Goal: Transaction & Acquisition: Purchase product/service

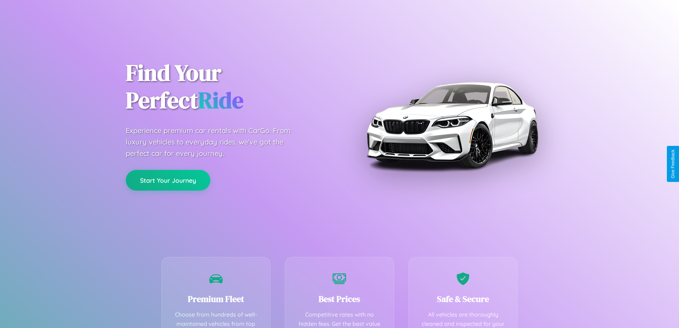
scroll to position [208, 0]
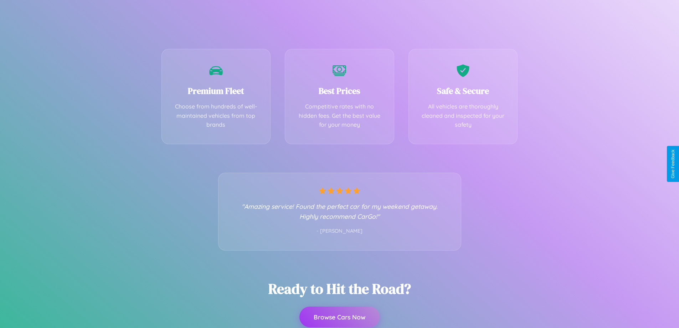
click at [339, 317] on button "Browse Cars Now" at bounding box center [340, 316] width 80 height 21
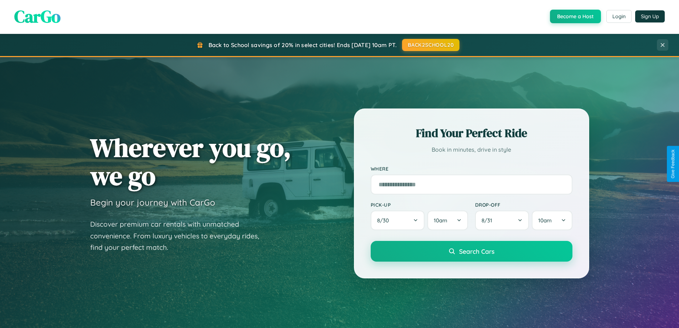
scroll to position [307, 0]
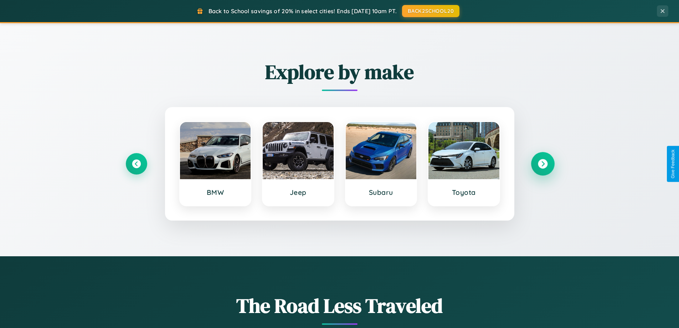
click at [543, 164] on icon at bounding box center [543, 164] width 10 height 10
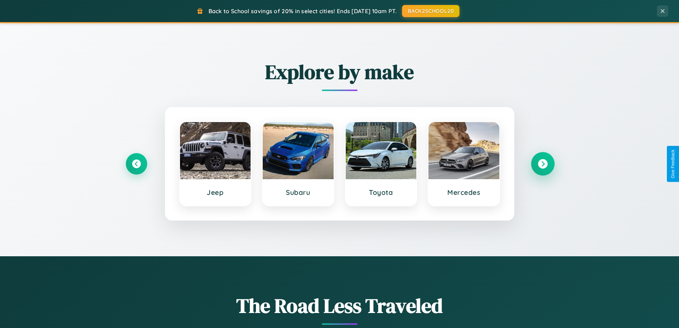
click at [543, 164] on icon at bounding box center [543, 164] width 10 height 10
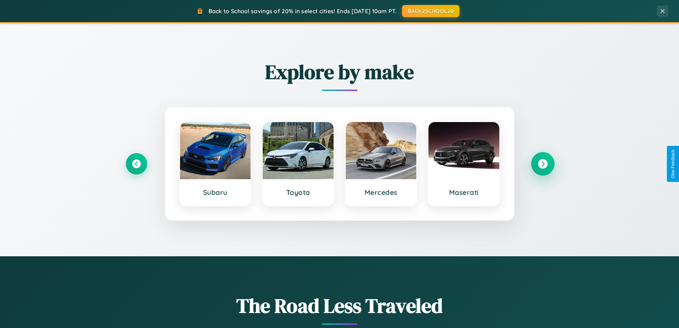
click at [543, 164] on icon at bounding box center [543, 164] width 10 height 10
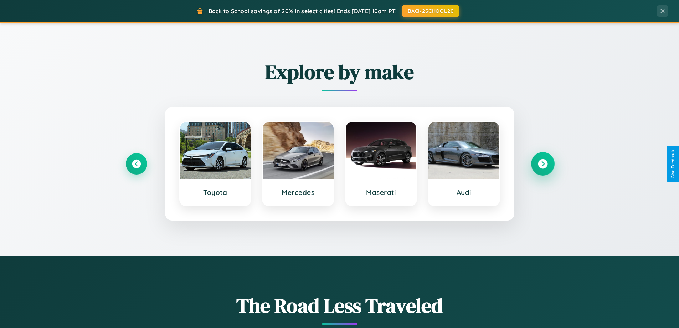
click at [543, 164] on icon at bounding box center [543, 164] width 10 height 10
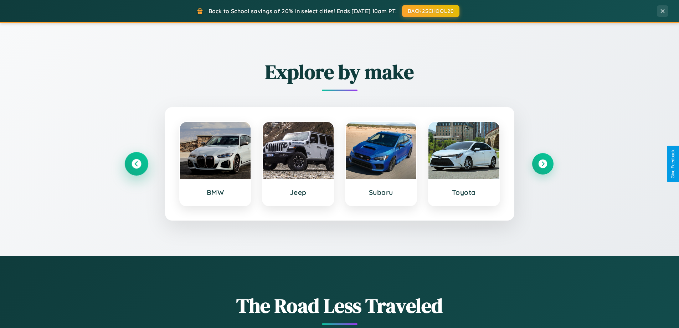
click at [136, 164] on icon at bounding box center [137, 164] width 10 height 10
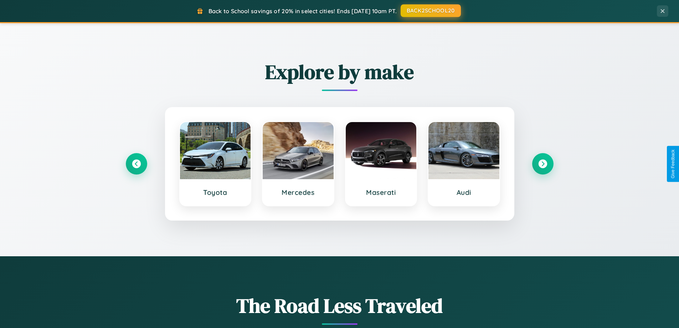
click at [430, 11] on button "BACK2SCHOOL20" at bounding box center [431, 10] width 60 height 13
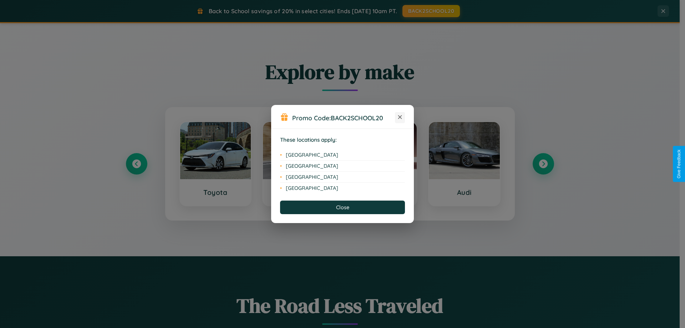
click at [400, 117] on icon at bounding box center [400, 117] width 4 height 4
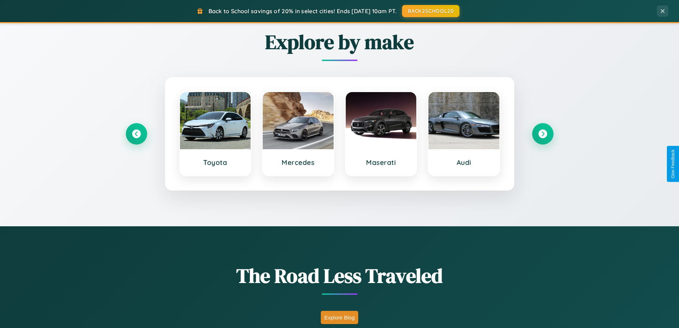
scroll to position [1372, 0]
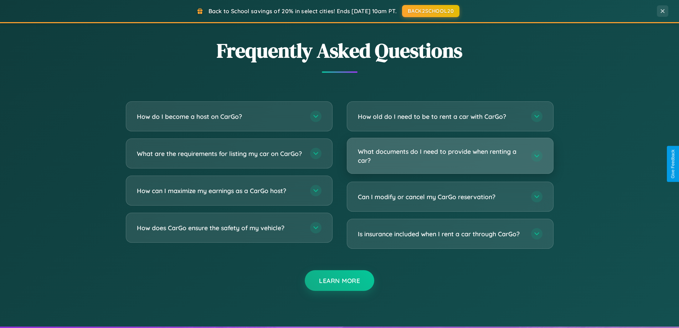
click at [450, 156] on h3 "What documents do I need to provide when renting a car?" at bounding box center [441, 155] width 166 height 17
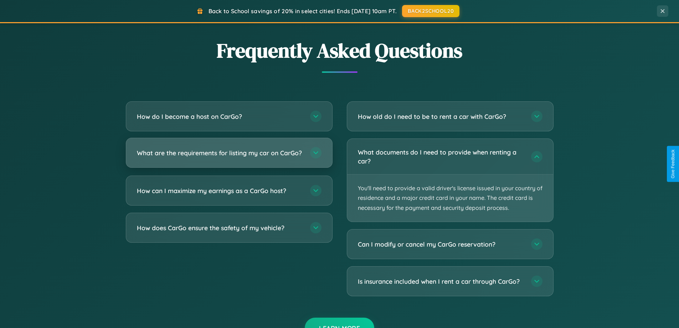
click at [229, 156] on h3 "What are the requirements for listing my car on CarGo?" at bounding box center [220, 152] width 166 height 9
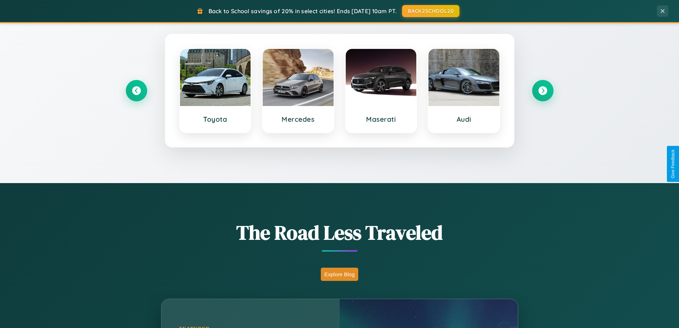
scroll to position [21, 0]
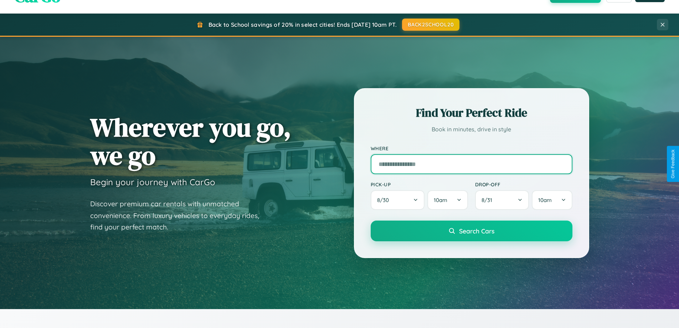
click at [471, 164] on input "text" at bounding box center [472, 164] width 202 height 20
type input "*******"
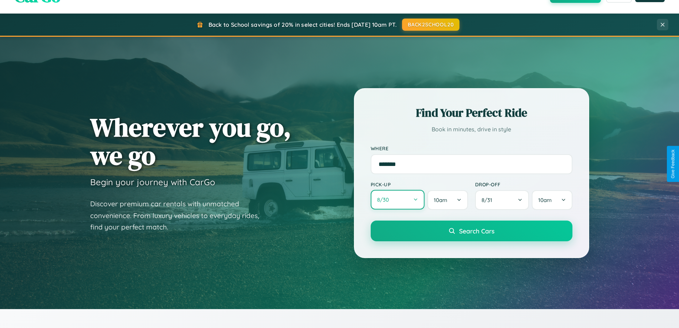
click at [398, 200] on button "8 / 30" at bounding box center [398, 200] width 54 height 20
select select "*"
select select "****"
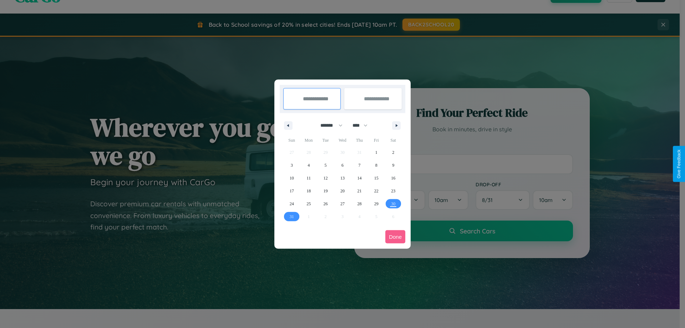
drag, startPoint x: 328, startPoint y: 125, endPoint x: 342, endPoint y: 143, distance: 22.8
click at [328, 125] on select "******* ******** ***** ***** *** **** **** ****** ********* ******* ******** **…" at bounding box center [330, 125] width 30 height 12
select select "**"
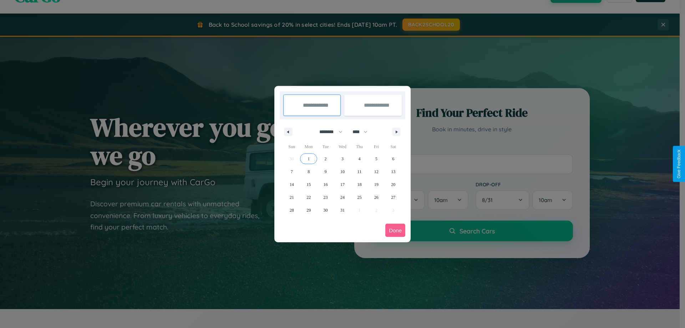
click at [308, 158] on span "1" at bounding box center [308, 158] width 2 height 13
type input "**********"
click at [359, 171] on span "11" at bounding box center [359, 171] width 4 height 13
type input "**********"
click at [395, 230] on button "Done" at bounding box center [395, 230] width 20 height 13
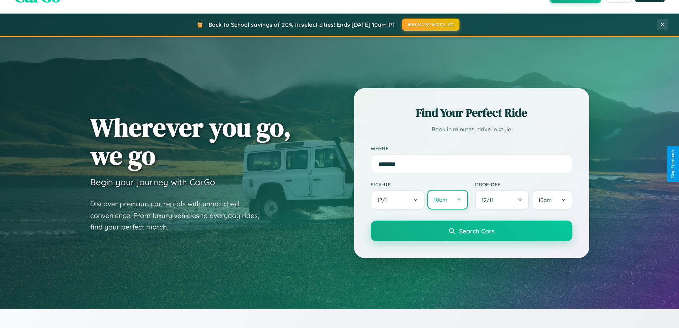
click at [448, 200] on button "10am" at bounding box center [448, 200] width 40 height 20
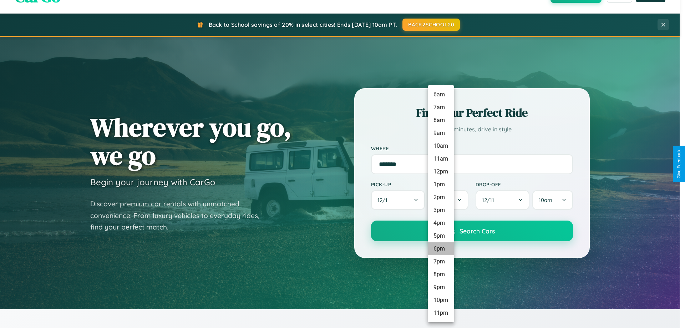
click at [440, 249] on li "6pm" at bounding box center [441, 248] width 26 height 13
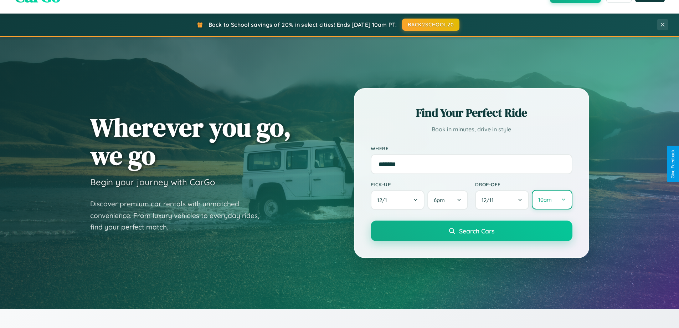
click at [552, 200] on button "10am" at bounding box center [552, 200] width 40 height 20
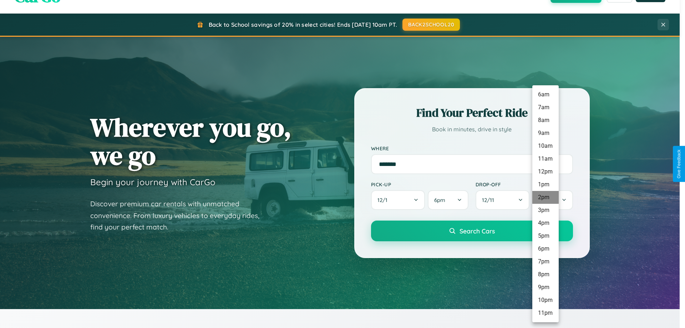
click at [545, 197] on li "2pm" at bounding box center [545, 197] width 26 height 13
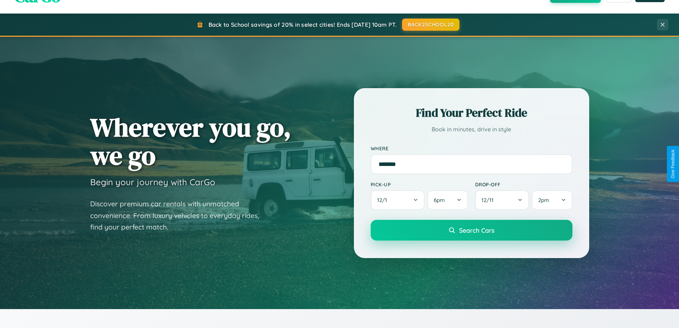
click at [471, 230] on span "Search Cars" at bounding box center [476, 230] width 35 height 8
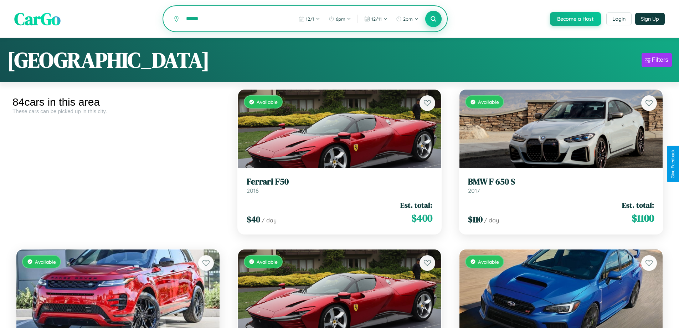
type input "******"
click at [433, 19] on icon at bounding box center [433, 18] width 7 height 7
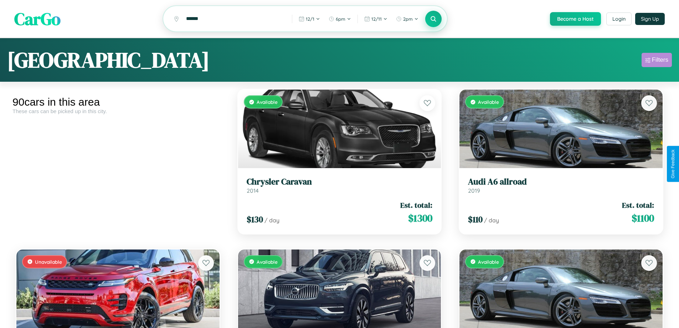
click at [657, 61] on div "Filters" at bounding box center [660, 59] width 16 height 7
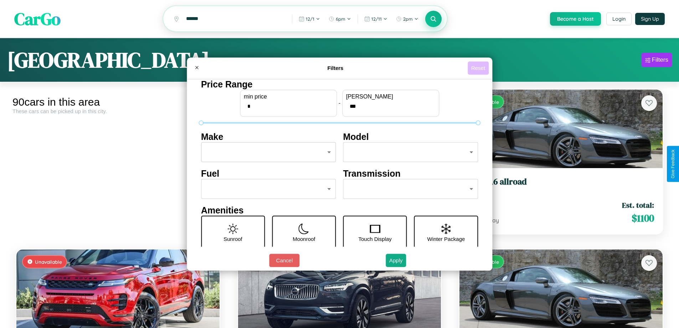
click at [479, 68] on button "Reset" at bounding box center [478, 67] width 21 height 13
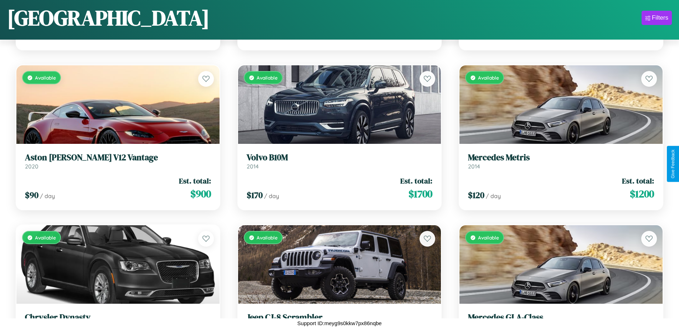
scroll to position [1218, 0]
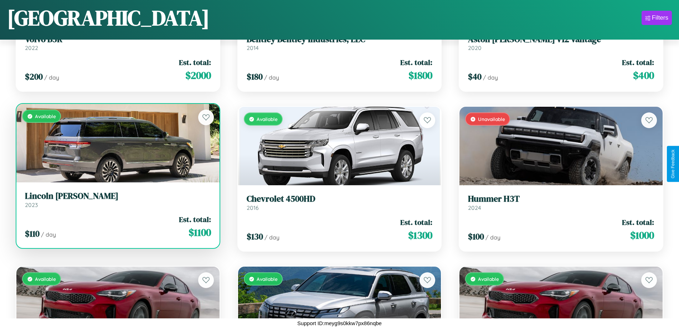
click at [117, 202] on link "Lincoln [PERSON_NAME] 2023" at bounding box center [118, 199] width 186 height 17
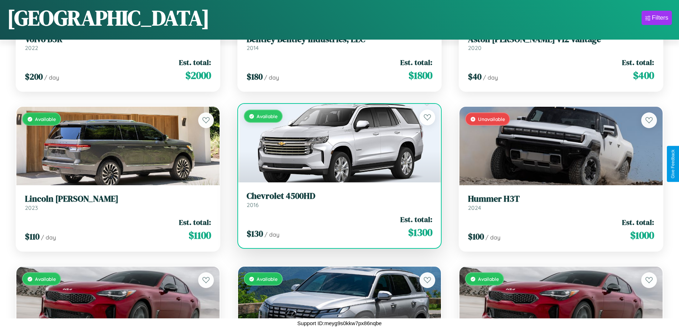
scroll to position [2016, 0]
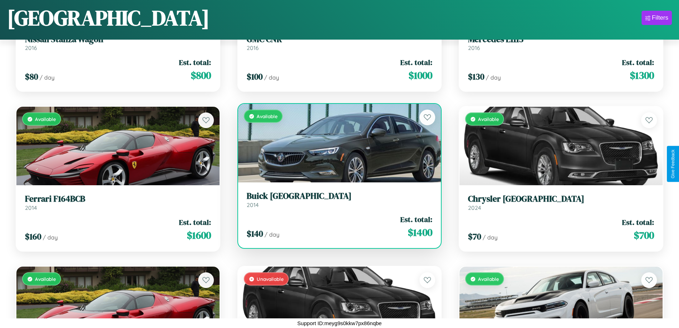
click at [337, 199] on h3 "Buick Somerset" at bounding box center [340, 196] width 186 height 10
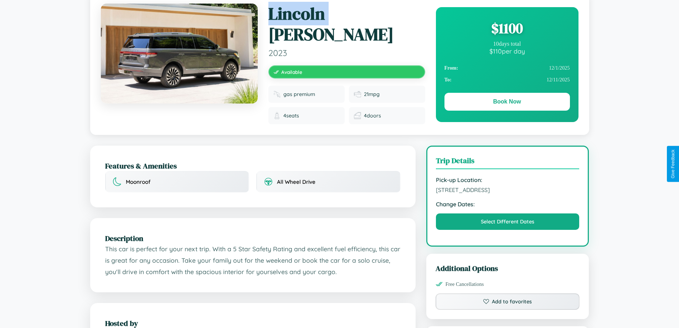
scroll to position [73, 0]
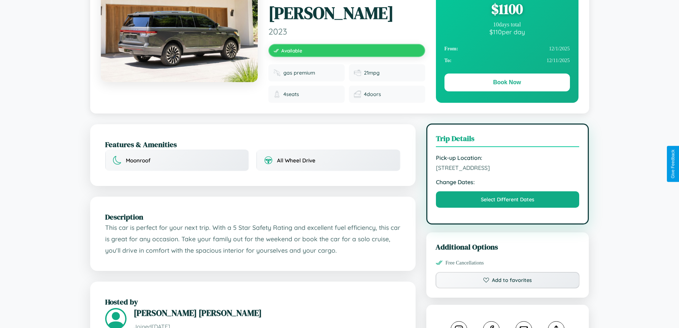
click at [508, 164] on span "5686 Meadow Lane Athens 67957 Greece" at bounding box center [508, 167] width 144 height 7
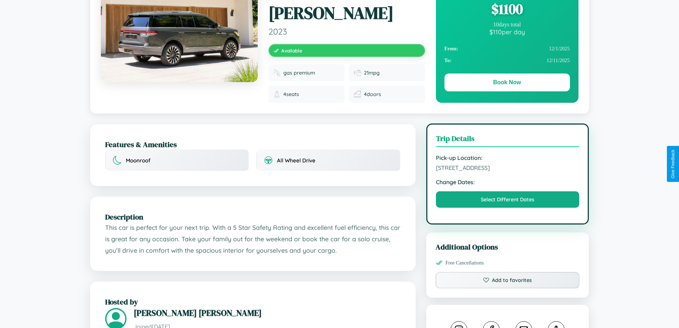
click at [508, 164] on span "5686 Meadow Lane Athens 67957 Greece" at bounding box center [508, 167] width 144 height 7
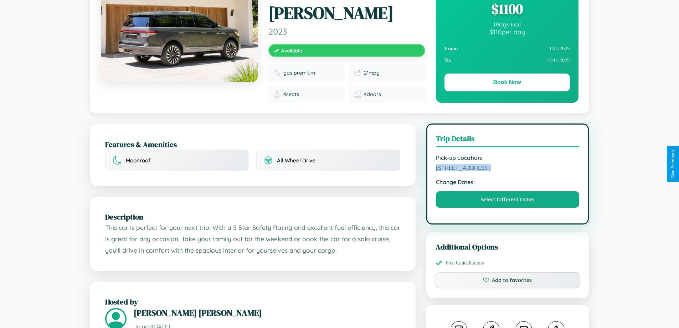
click at [508, 164] on span "5686 Meadow Lane Athens 67957 Greece" at bounding box center [508, 167] width 144 height 7
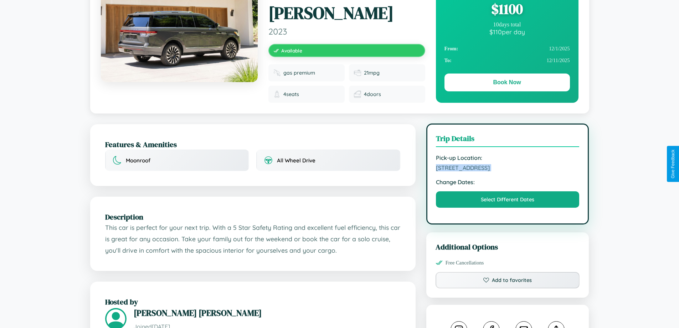
click at [508, 164] on span "5686 Meadow Lane Athens 67957 Greece" at bounding box center [508, 167] width 144 height 7
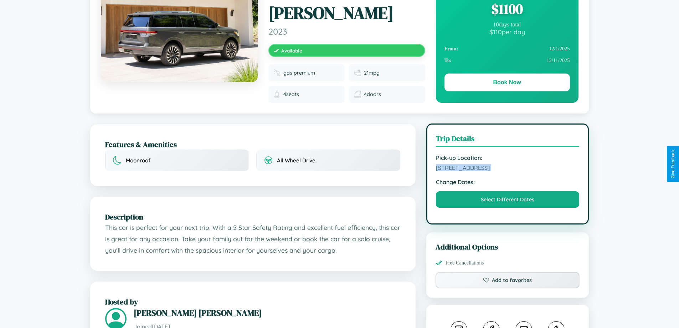
click at [508, 164] on span "5686 Meadow Lane Athens 67957 Greece" at bounding box center [508, 167] width 144 height 7
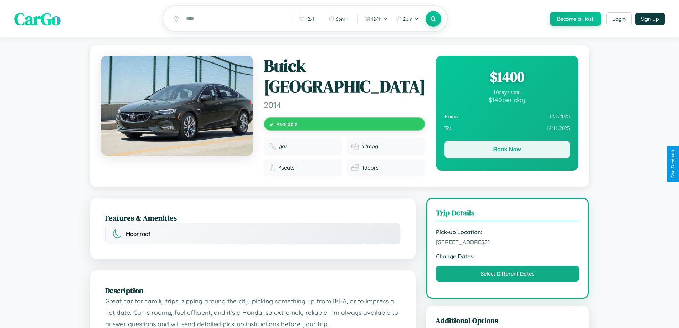
click at [507, 150] on button "Book Now" at bounding box center [508, 149] width 126 height 18
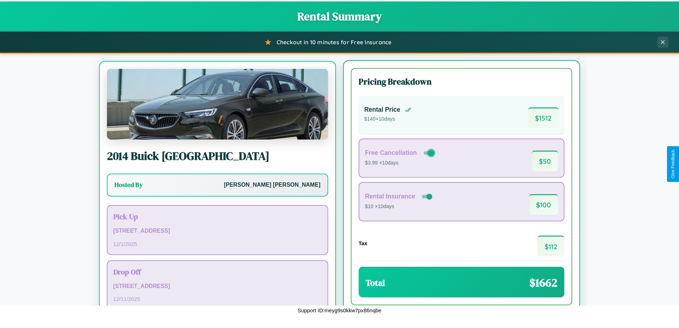
scroll to position [33, 0]
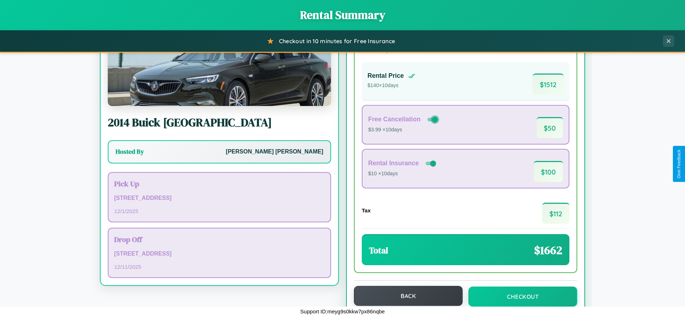
click at [405, 296] on button "Back" at bounding box center [408, 296] width 109 height 20
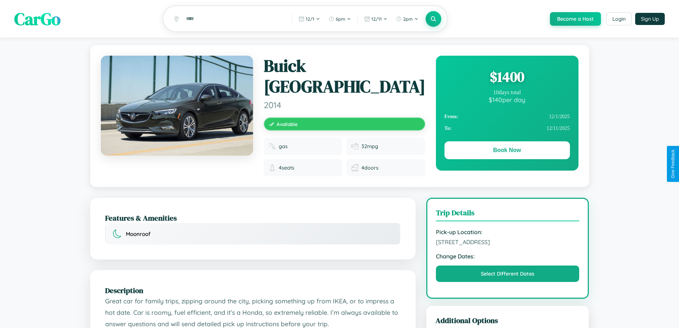
click at [507, 78] on div "$ 1400" at bounding box center [508, 76] width 126 height 19
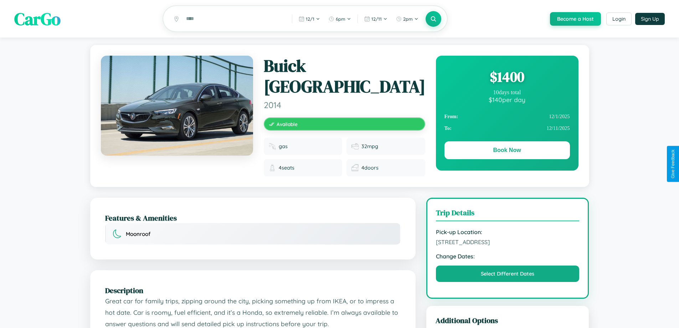
click at [507, 78] on div "$ 1400" at bounding box center [508, 76] width 126 height 19
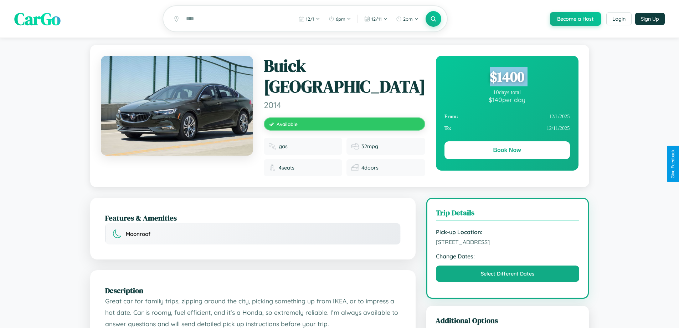
click at [507, 78] on div "$ 1400" at bounding box center [508, 76] width 126 height 19
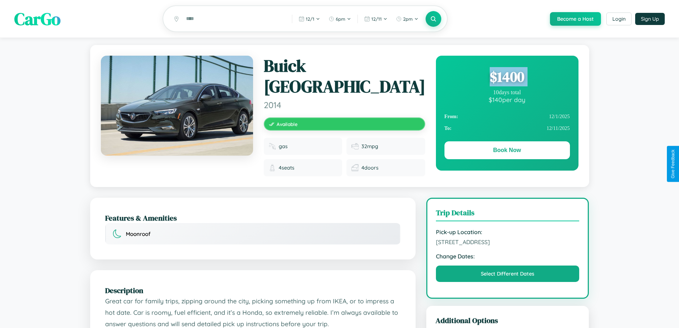
click at [507, 78] on div "$ 1400" at bounding box center [508, 76] width 126 height 19
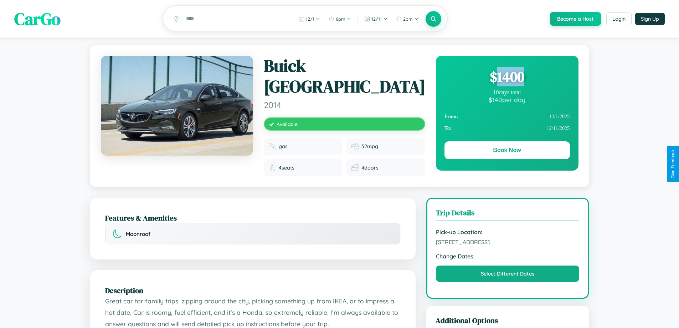
click at [507, 78] on div "$ 1400" at bounding box center [508, 76] width 126 height 19
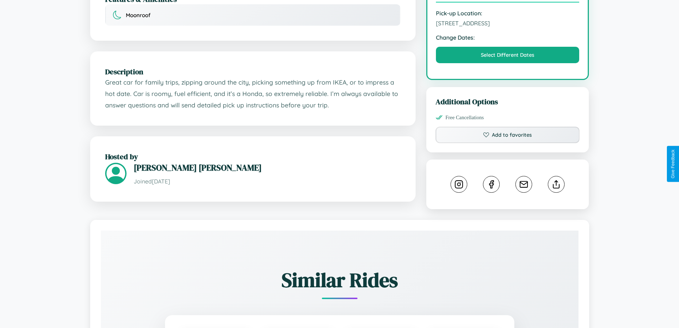
scroll to position [234, 0]
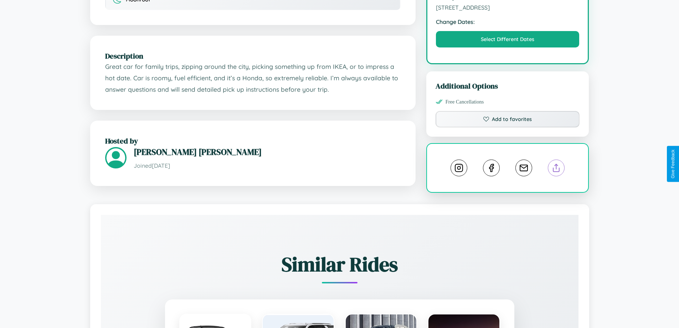
click at [557, 164] on line at bounding box center [557, 166] width 0 height 5
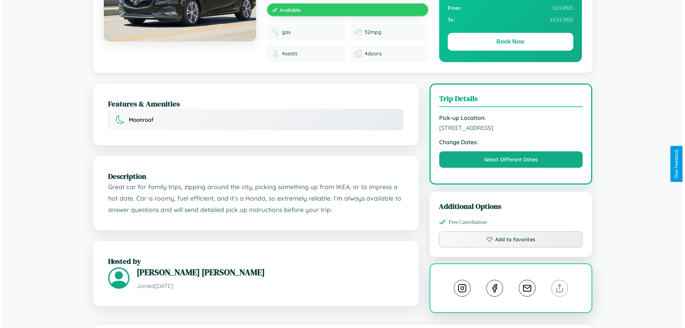
scroll to position [0, 0]
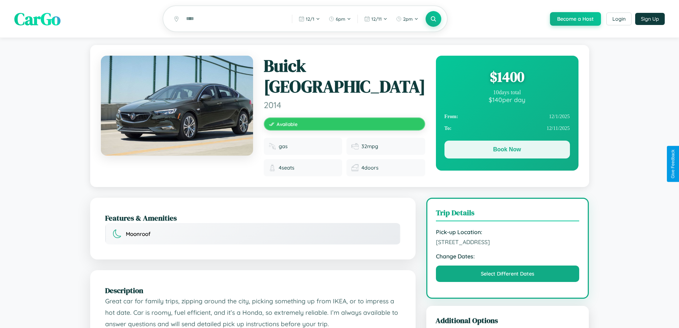
click at [507, 150] on button "Book Now" at bounding box center [508, 149] width 126 height 18
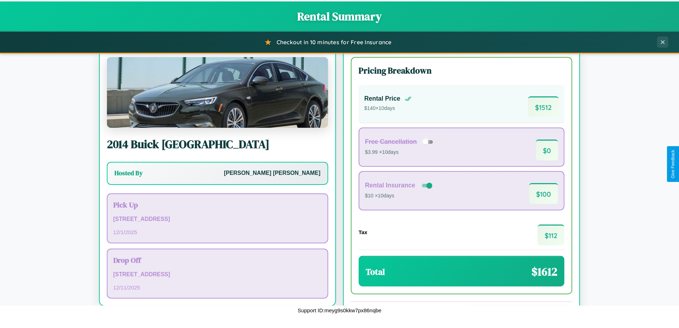
scroll to position [49, 0]
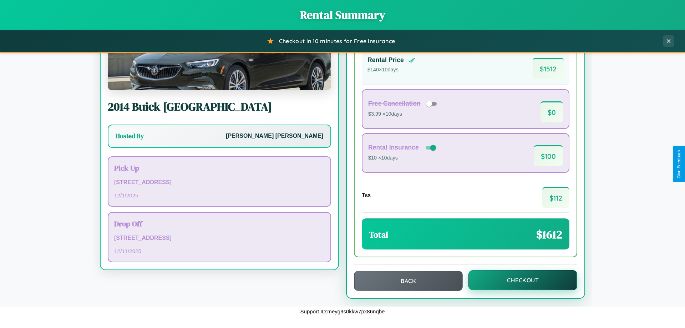
click at [518, 280] on button "Checkout" at bounding box center [522, 280] width 109 height 20
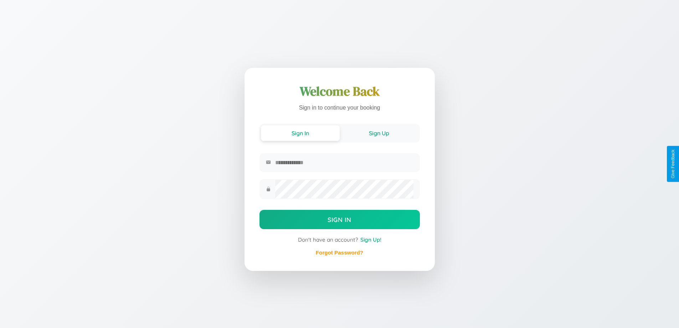
click at [379, 132] on button "Sign Up" at bounding box center [379, 133] width 79 height 16
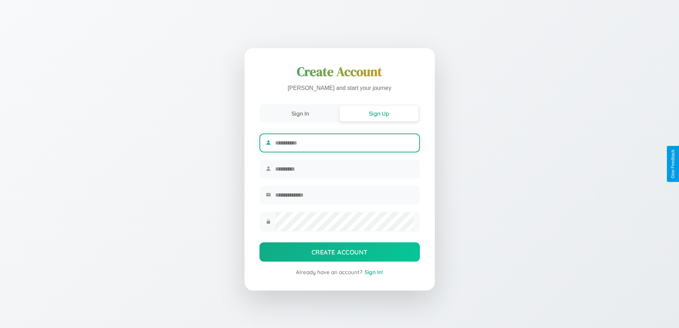
click at [344, 142] on input "text" at bounding box center [344, 142] width 138 height 17
type input "******"
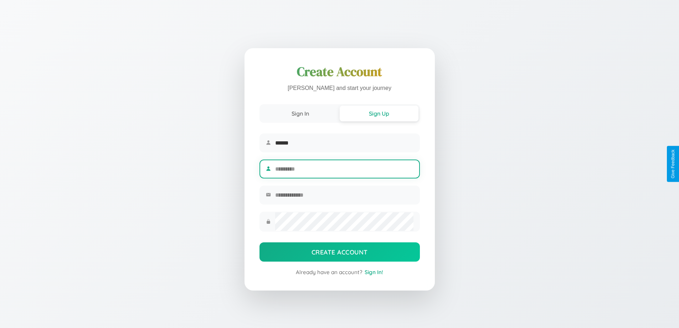
click at [344, 169] on input "text" at bounding box center [344, 168] width 138 height 17
type input "*****"
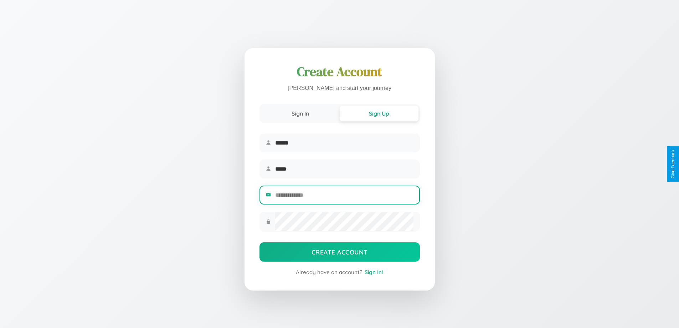
click at [344, 196] on input "email" at bounding box center [344, 194] width 138 height 17
type input "**********"
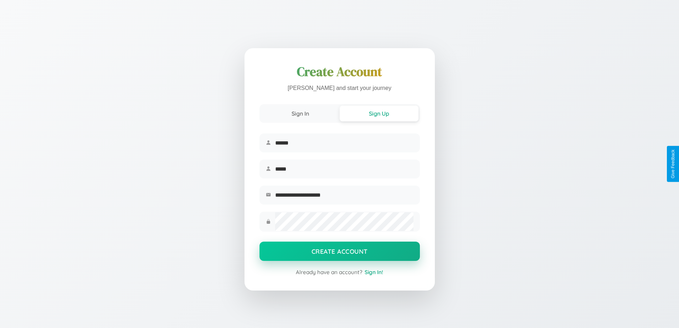
click at [339, 253] on button "Create Account" at bounding box center [340, 250] width 160 height 19
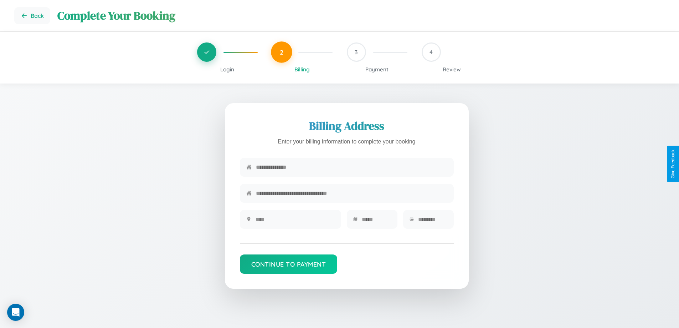
click at [352, 167] on input "text" at bounding box center [351, 166] width 191 height 17
type input "**********"
click at [295, 221] on input "text" at bounding box center [295, 218] width 79 height 17
type input "********"
click at [376, 221] on input "text" at bounding box center [376, 218] width 29 height 17
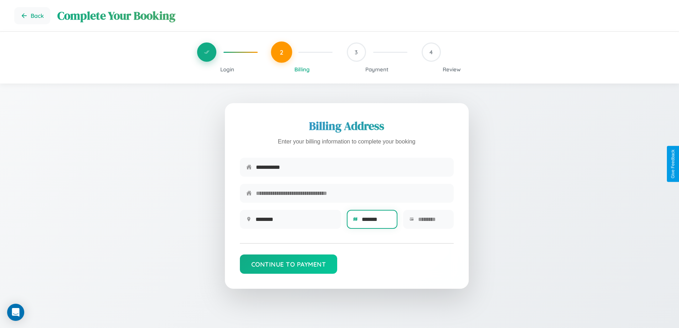
type input "*******"
click at [433, 221] on input "text" at bounding box center [432, 218] width 29 height 17
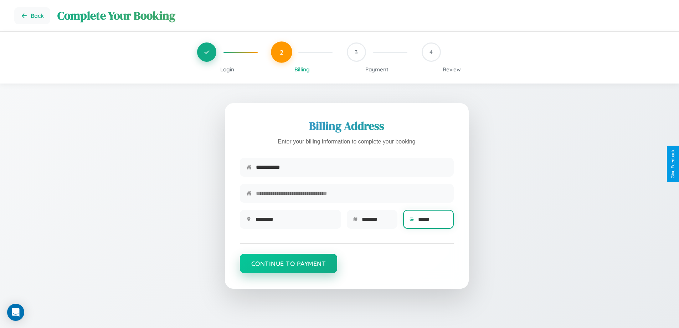
type input "*****"
click at [288, 267] on button "Continue to Payment" at bounding box center [289, 263] width 98 height 19
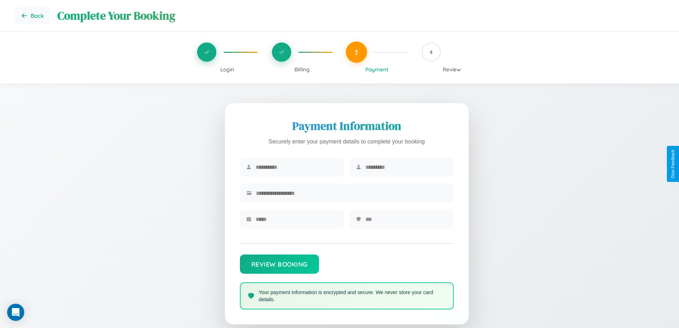
click at [296, 167] on input "text" at bounding box center [297, 166] width 82 height 17
type input "******"
click at [406, 167] on input "text" at bounding box center [406, 166] width 82 height 17
type input "*****"
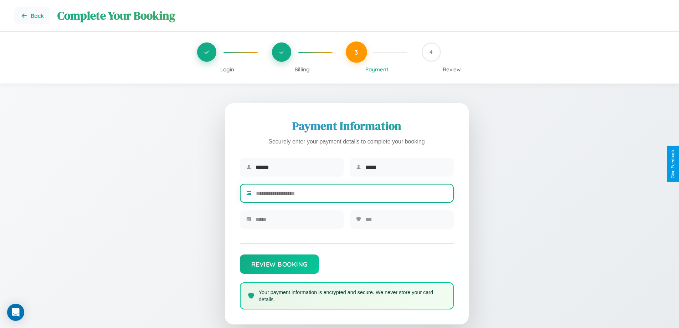
click at [352, 194] on input "text" at bounding box center [351, 192] width 191 height 17
type input "**********"
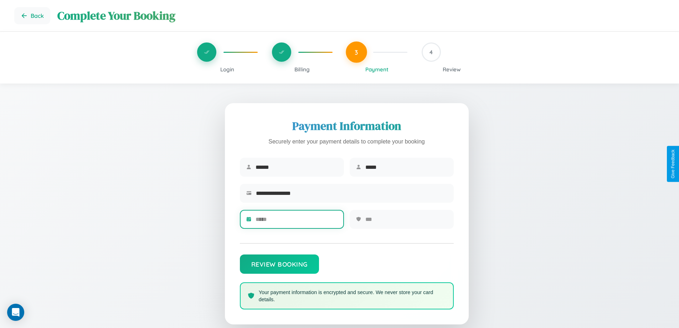
click at [296, 221] on input "text" at bounding box center [297, 218] width 82 height 17
type input "*****"
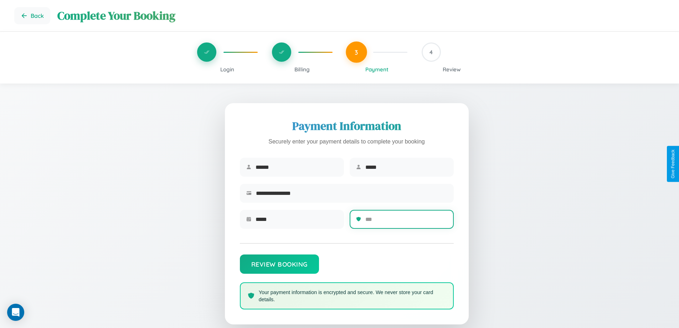
click at [406, 221] on input "text" at bounding box center [406, 218] width 82 height 17
type input "***"
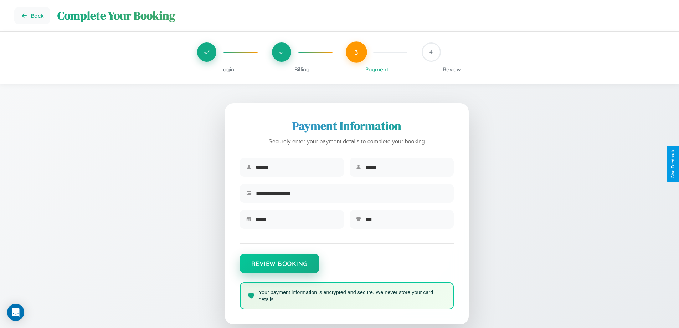
click at [279, 267] on button "Review Booking" at bounding box center [279, 263] width 79 height 19
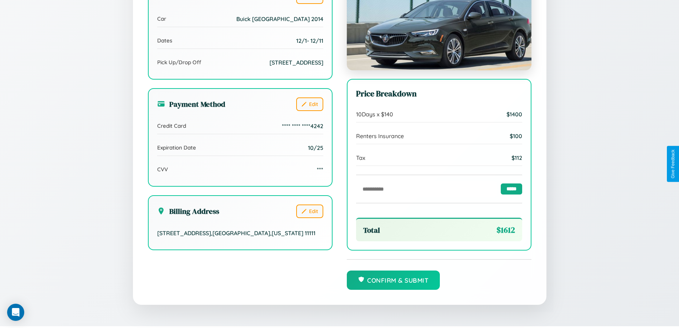
scroll to position [196, 0]
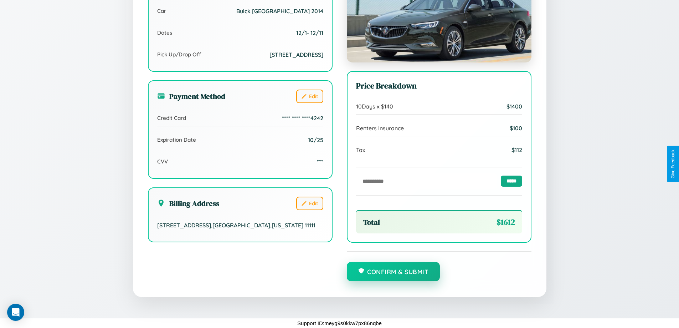
click at [393, 272] on button "Confirm & Submit" at bounding box center [393, 271] width 93 height 19
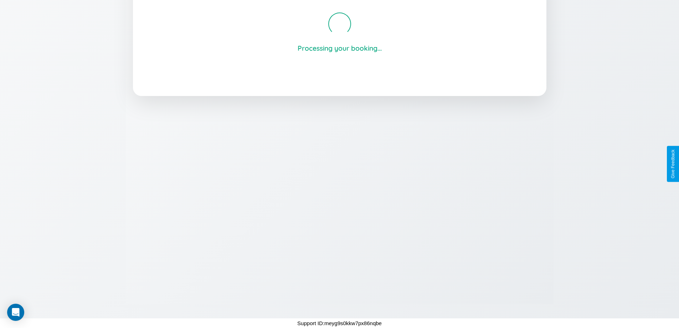
scroll to position [136, 0]
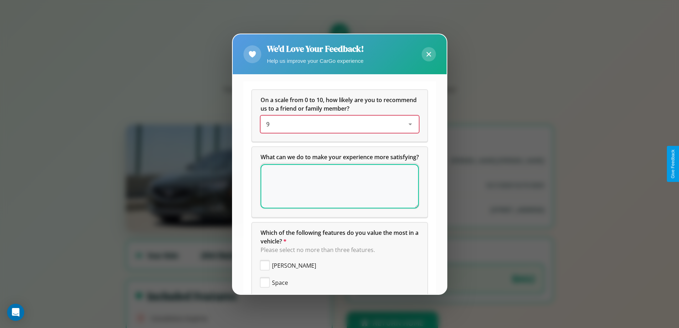
click at [337, 124] on div "9" at bounding box center [334, 124] width 136 height 9
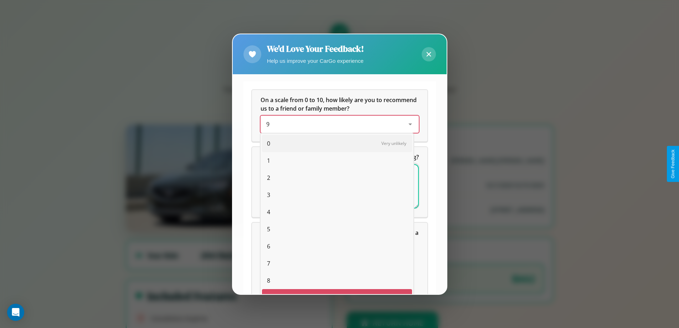
scroll to position [12, 29]
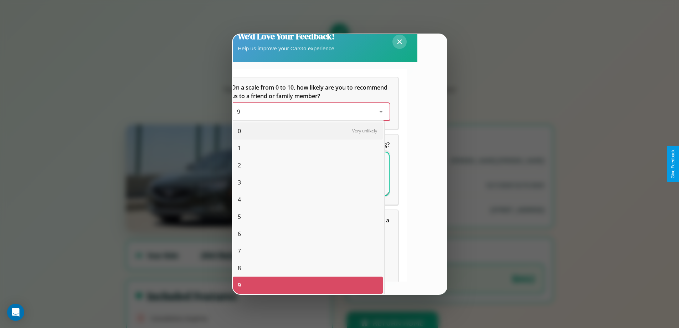
click at [239, 268] on span "8" at bounding box center [239, 268] width 3 height 9
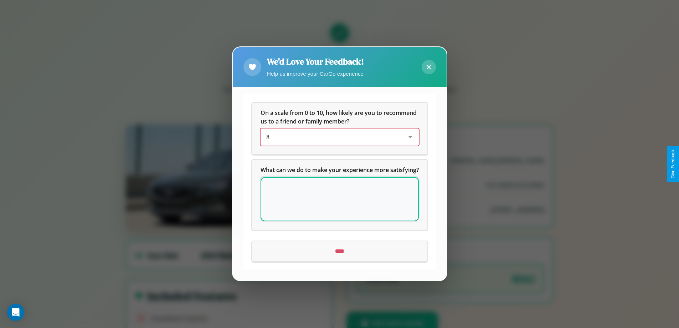
scroll to position [0, 0]
click at [429, 65] on icon at bounding box center [428, 67] width 5 height 5
